Goal: Task Accomplishment & Management: Manage account settings

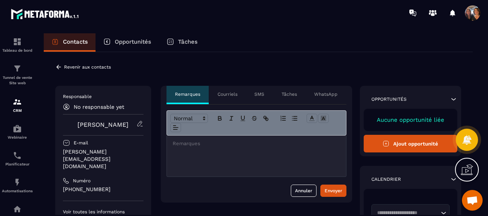
scroll to position [1653, 0]
click at [61, 65] on icon at bounding box center [58, 67] width 7 height 7
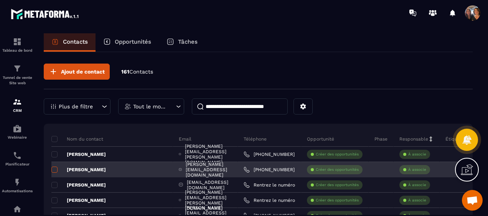
click at [55, 167] on span at bounding box center [54, 170] width 6 height 6
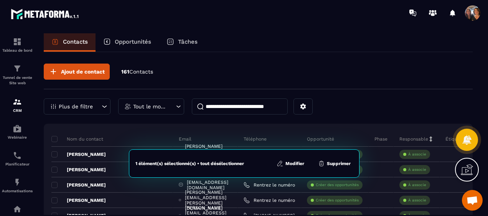
click at [295, 164] on button "Modifier" at bounding box center [290, 164] width 32 height 8
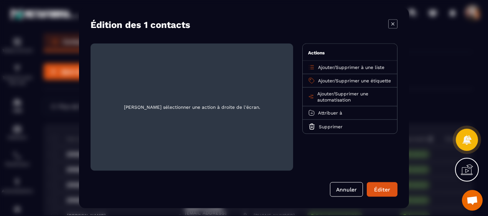
click at [354, 67] on span "Supprimer à une liste" at bounding box center [360, 67] width 49 height 5
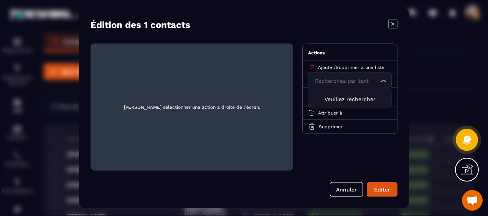
click at [358, 68] on span "Supprimer à une liste" at bounding box center [360, 67] width 49 height 5
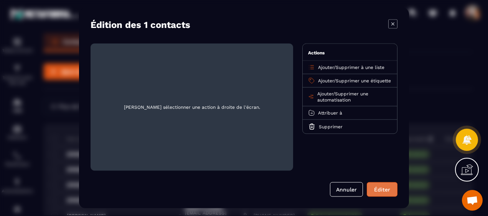
click at [379, 188] on button "Éditer" at bounding box center [382, 190] width 31 height 15
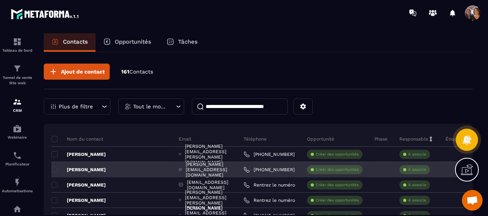
click at [55, 165] on div "[PERSON_NAME]" at bounding box center [112, 169] width 122 height 15
